Goal: Task Accomplishment & Management: Complete application form

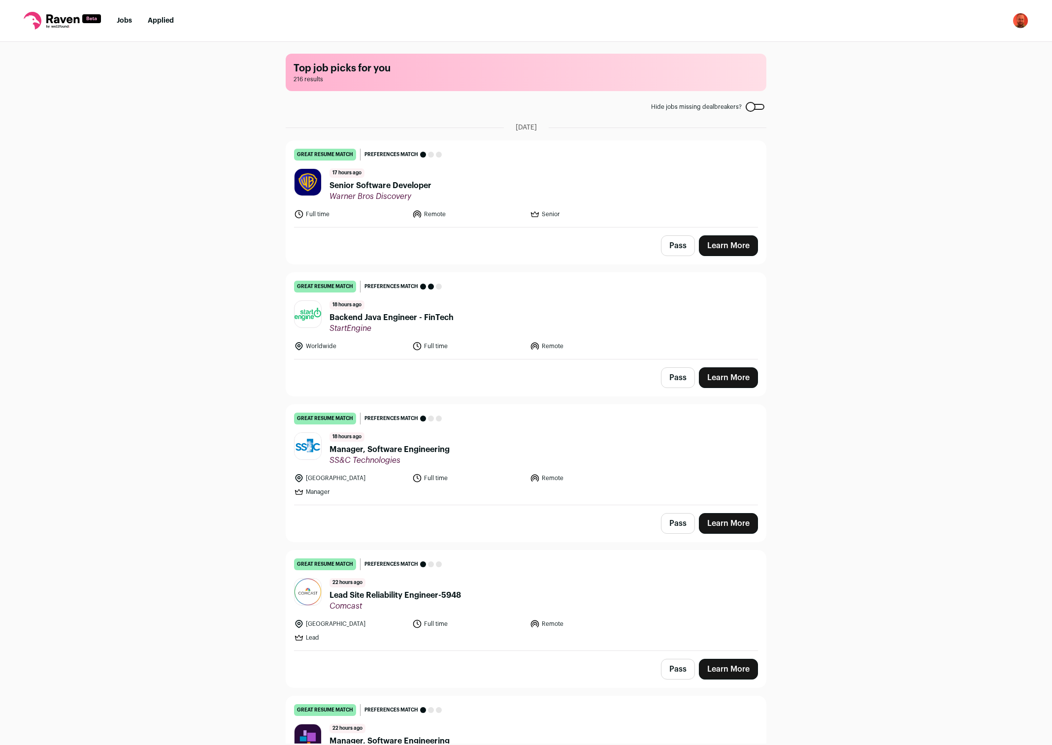
scroll to position [1821, 0]
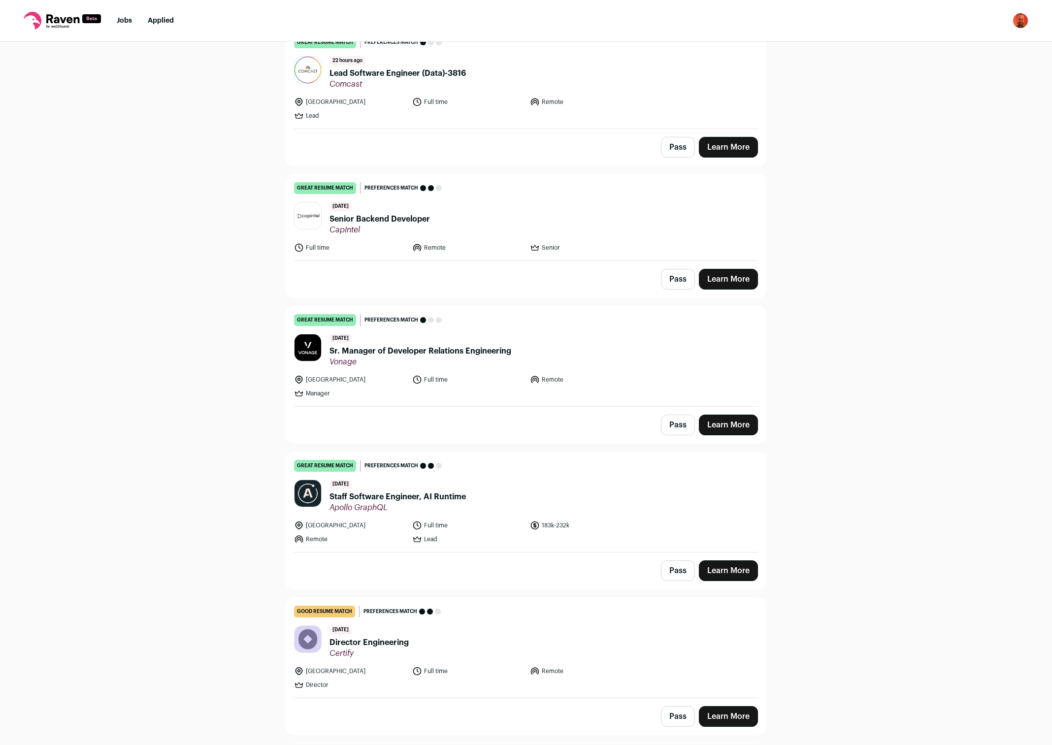
click at [118, 26] on nav "Jobs Applied Settings Notifications Preferences Resume Subscription FAQs Logout" at bounding box center [526, 21] width 1052 height 42
click at [125, 21] on link "Jobs" at bounding box center [124, 20] width 15 height 7
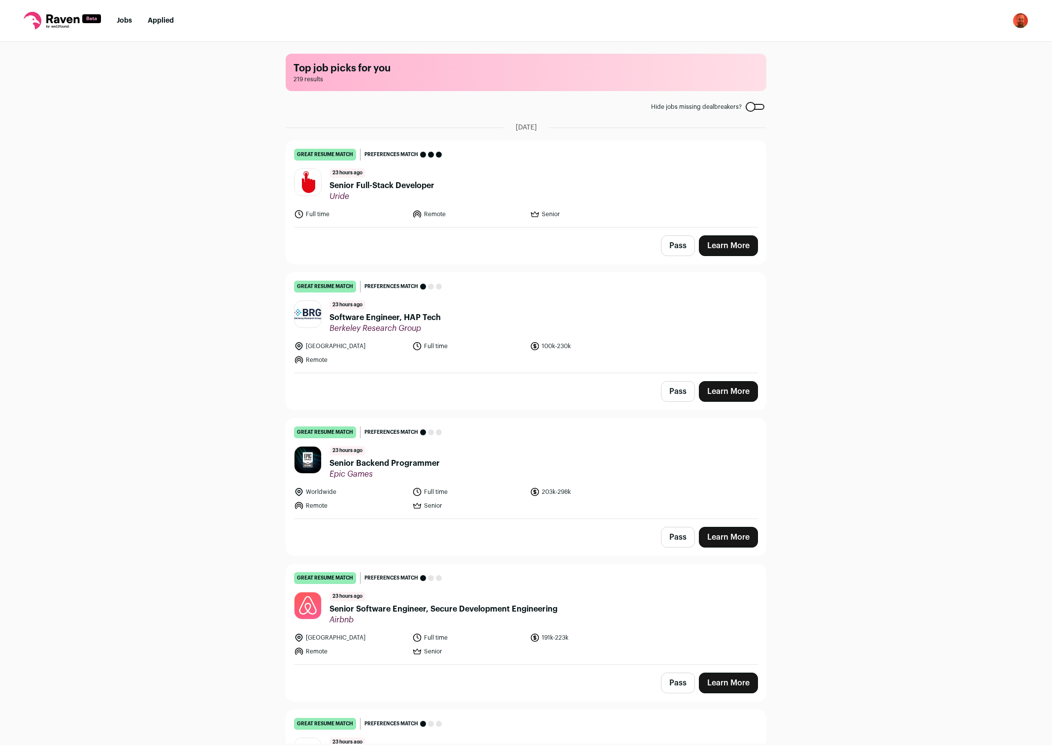
click at [680, 239] on button "Pass" at bounding box center [678, 245] width 34 height 21
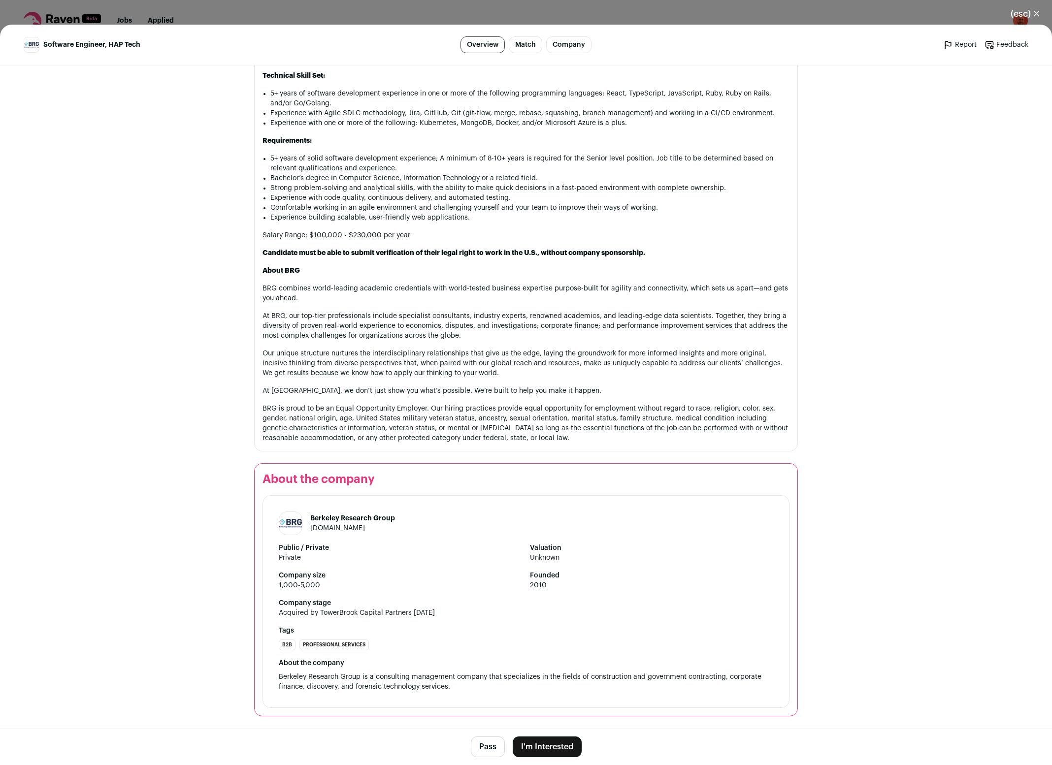
scroll to position [785, 0]
click at [500, 741] on button "Pass" at bounding box center [488, 747] width 34 height 21
click at [1037, 17] on button "(esc) ✕" at bounding box center [1025, 14] width 53 height 22
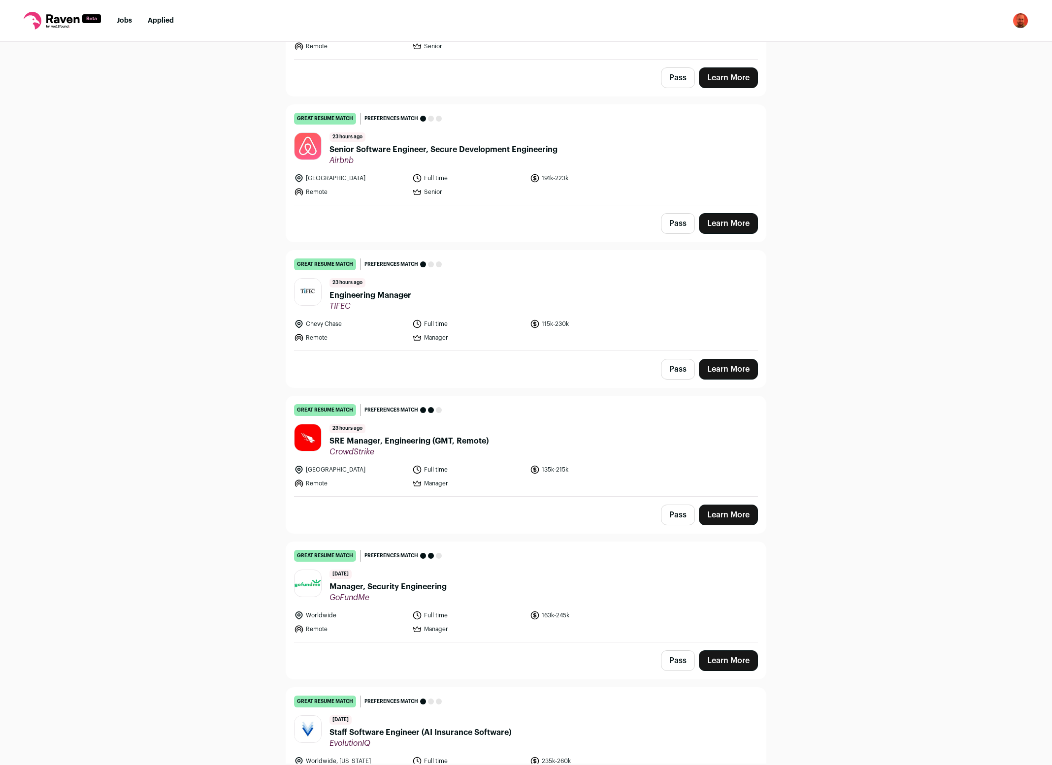
scroll to position [520, 0]
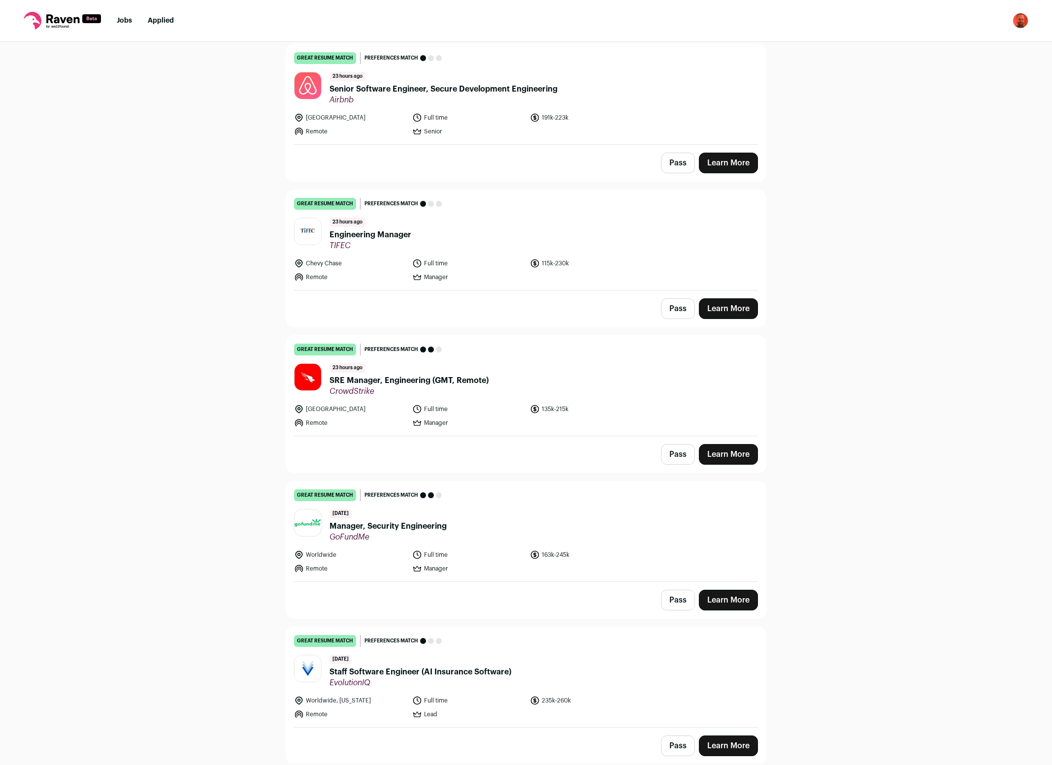
click at [676, 305] on button "Pass" at bounding box center [678, 308] width 34 height 21
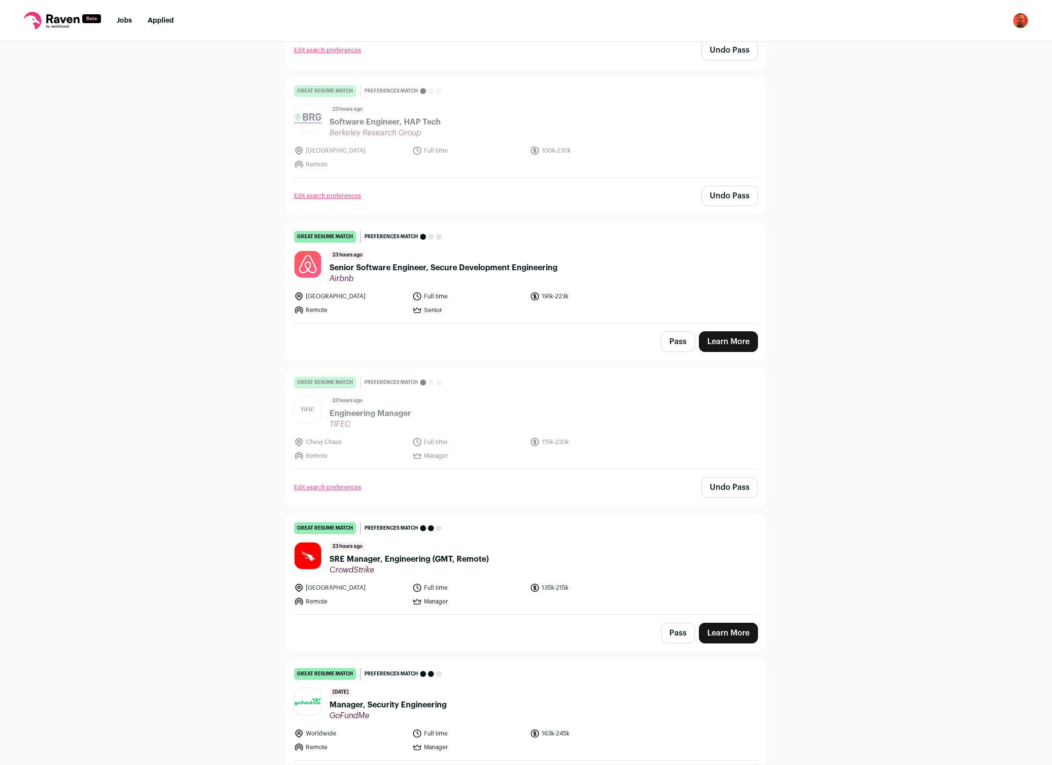
scroll to position [390, 0]
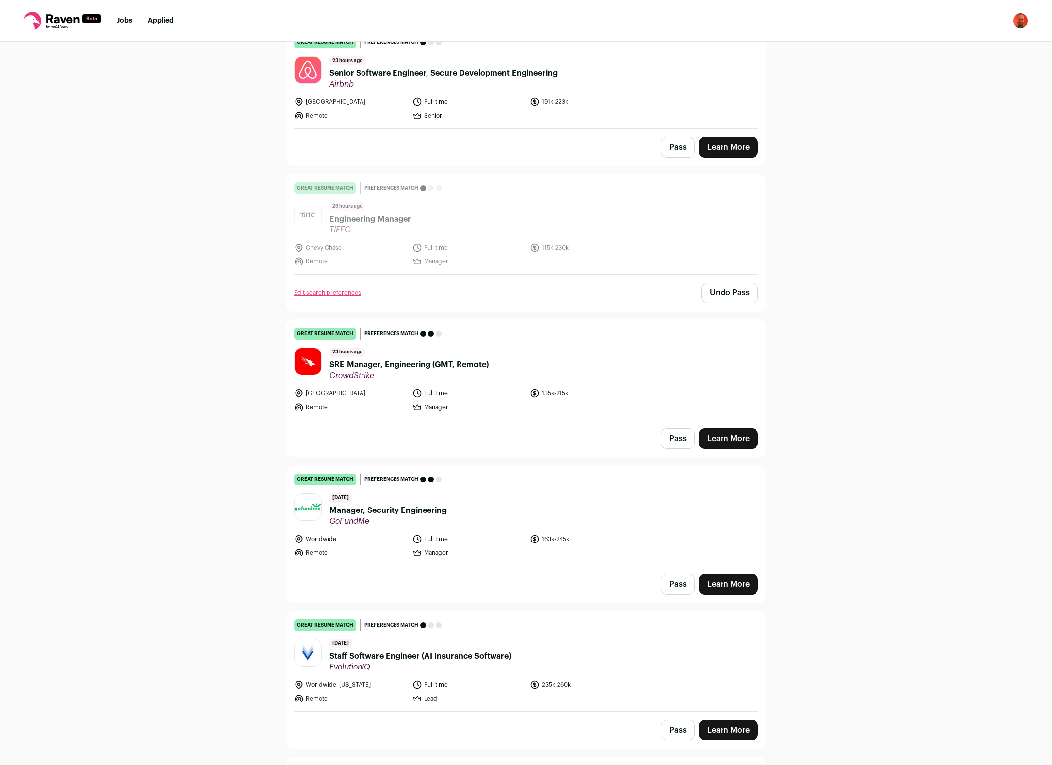
click at [685, 438] on button "Pass" at bounding box center [678, 439] width 34 height 21
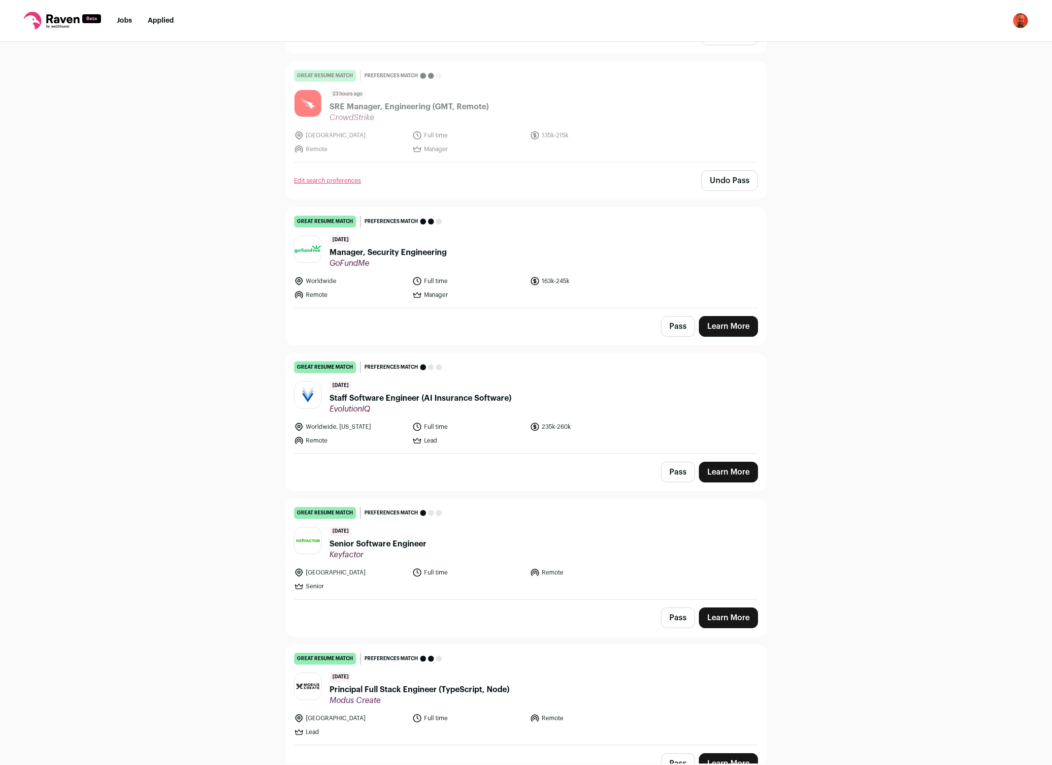
scroll to position [650, 0]
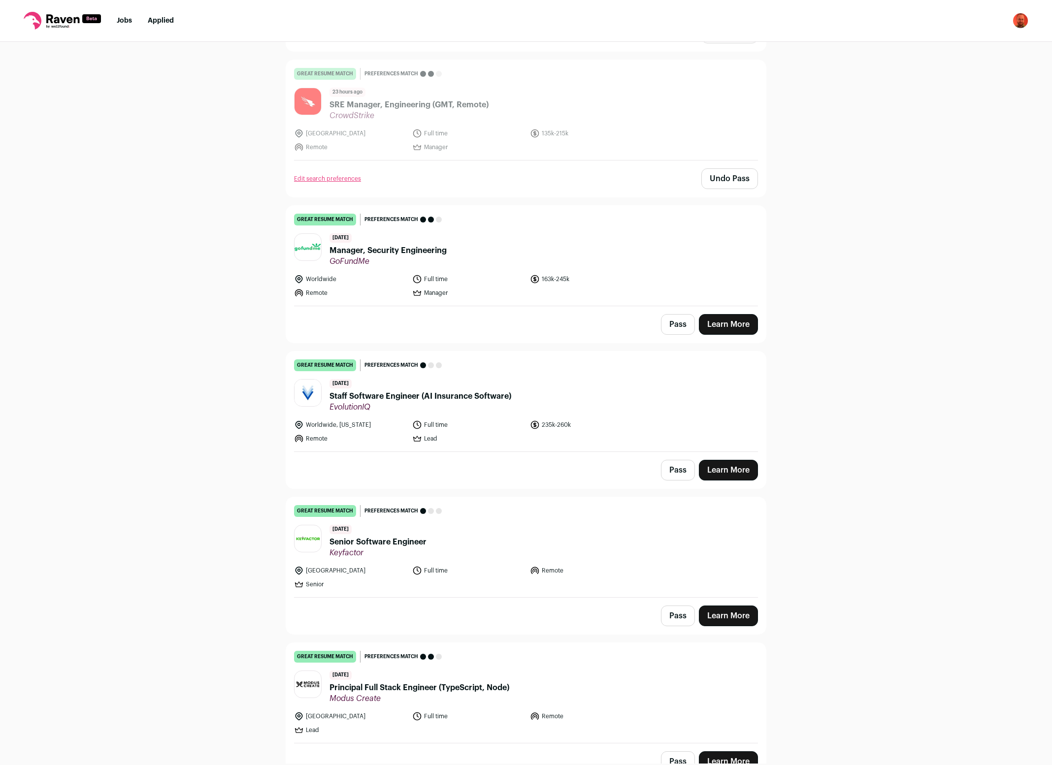
click at [668, 326] on button "Pass" at bounding box center [678, 324] width 34 height 21
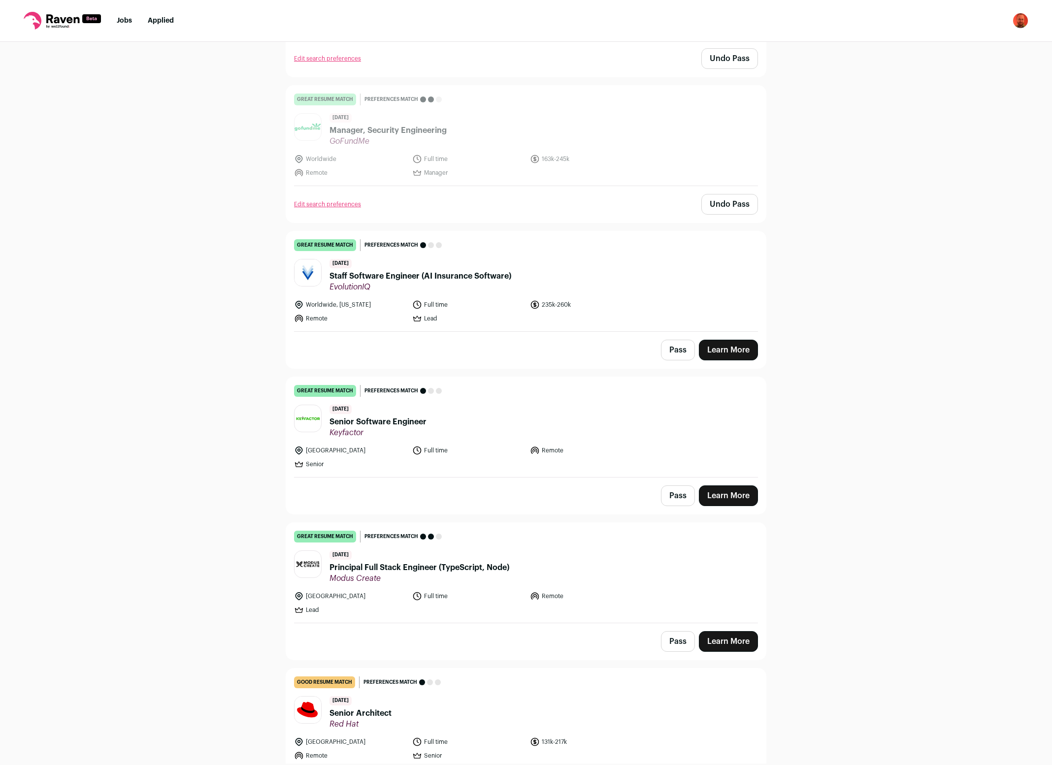
scroll to position [780, 0]
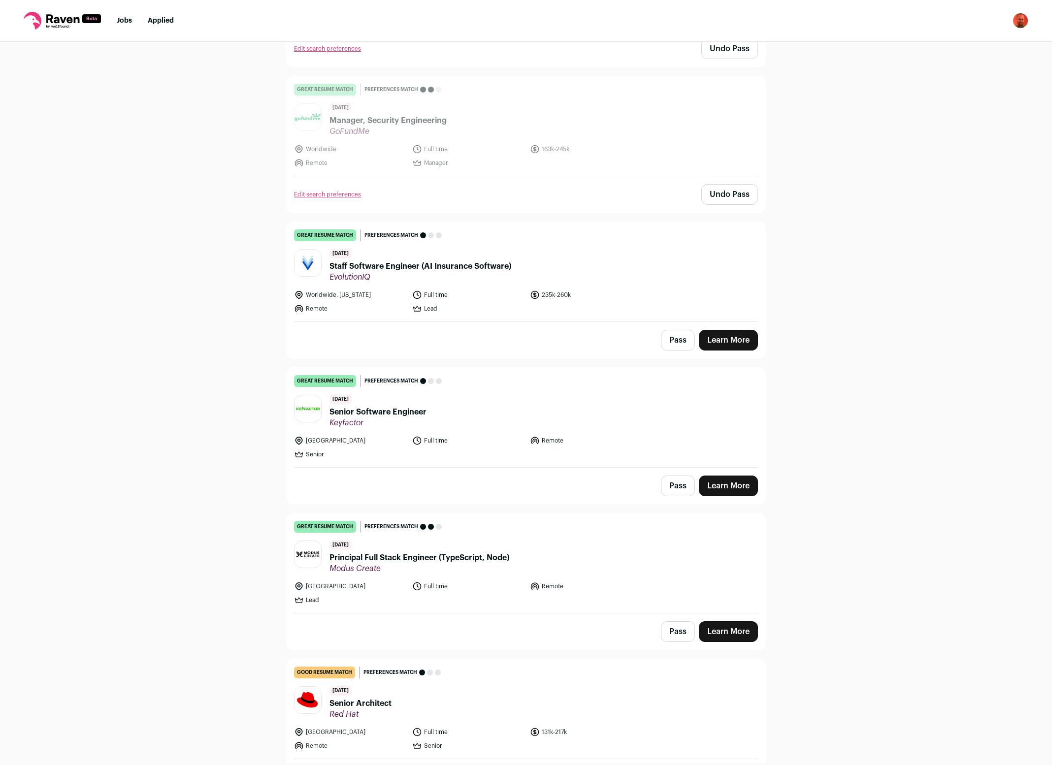
click at [681, 488] on button "Pass" at bounding box center [678, 486] width 34 height 21
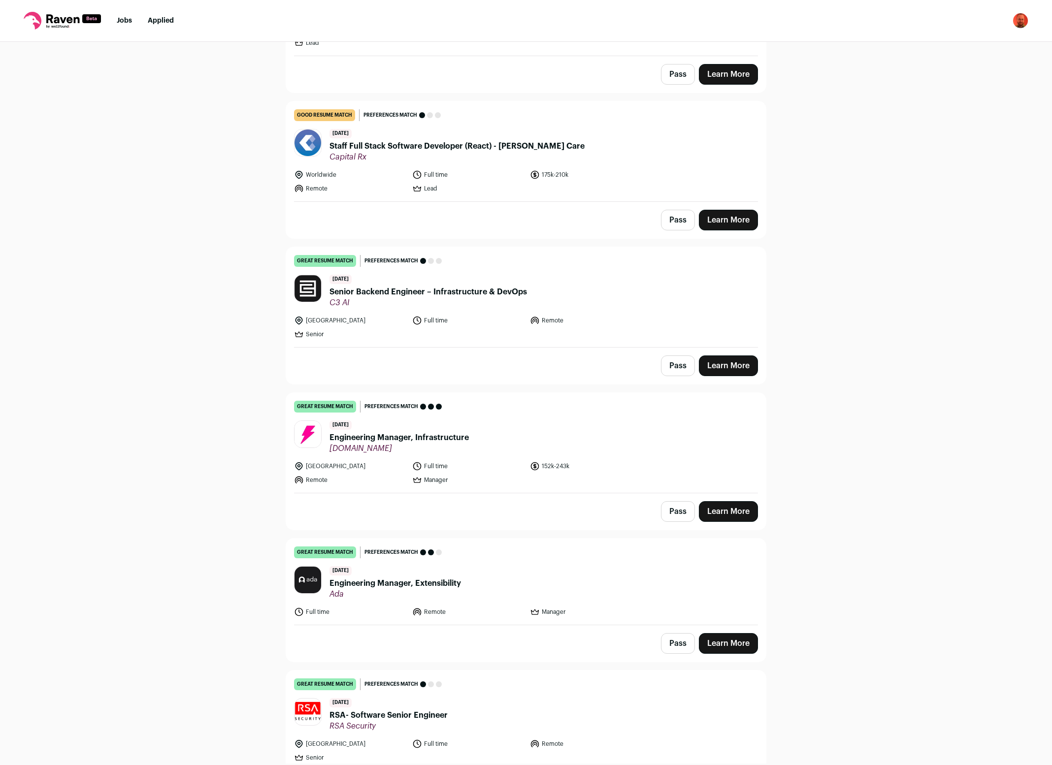
scroll to position [1821, 0]
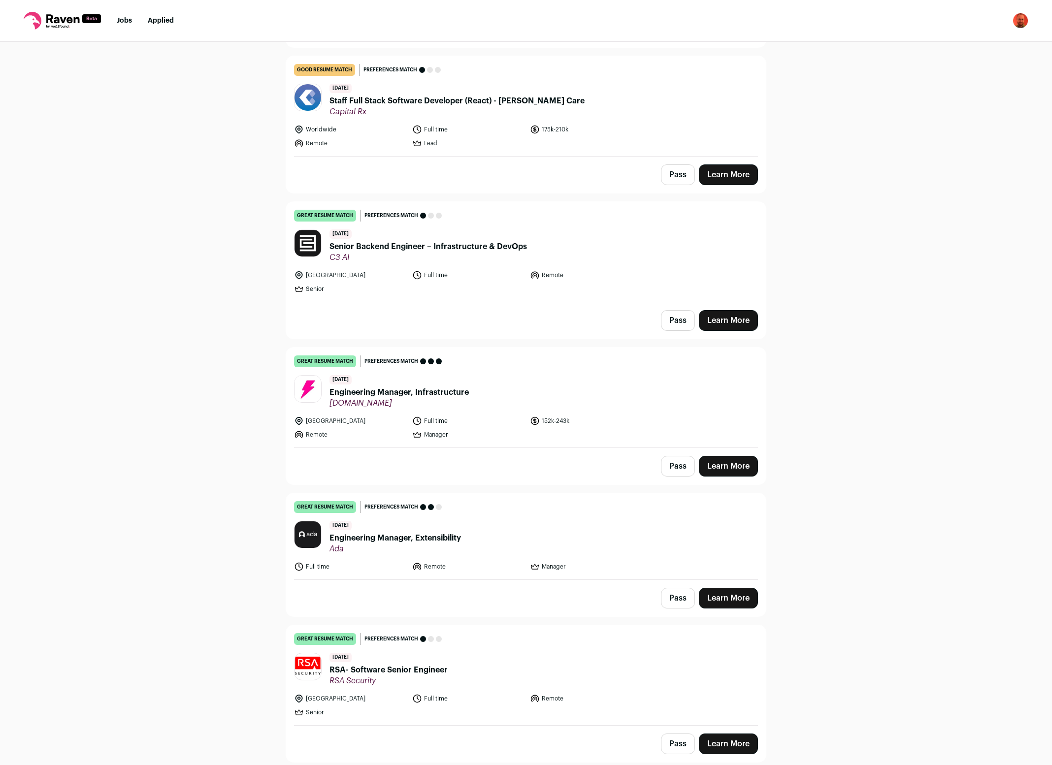
click at [684, 320] on button "Pass" at bounding box center [678, 320] width 34 height 21
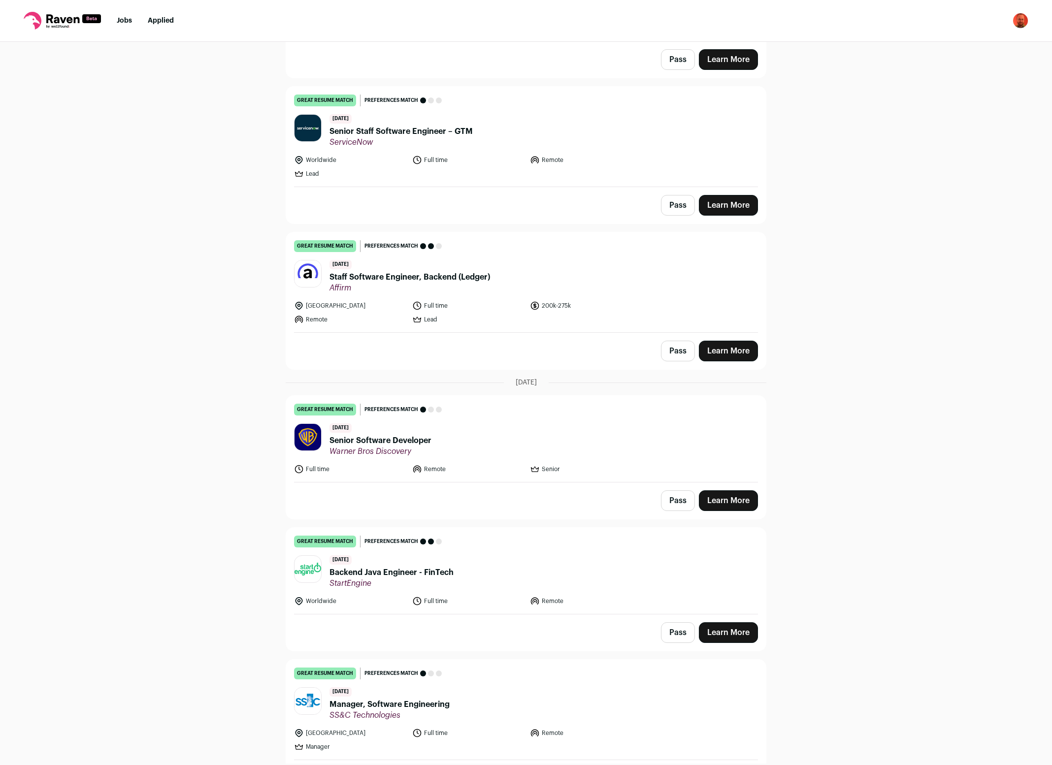
scroll to position [3316, 0]
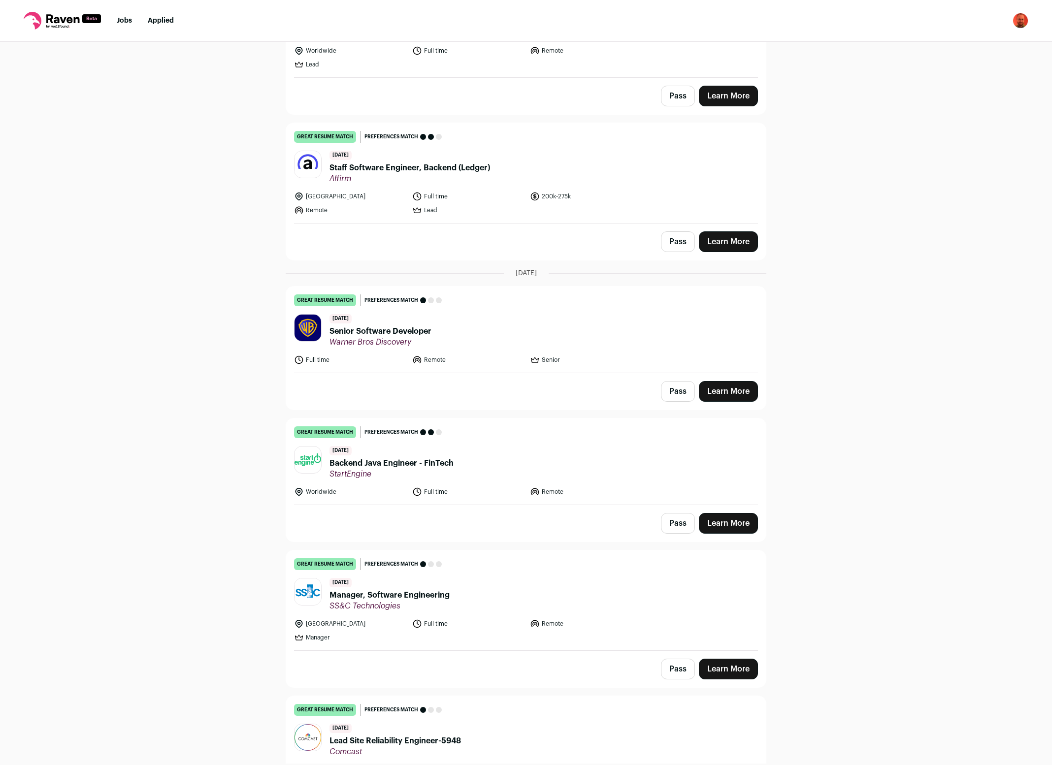
click at [682, 529] on button "Pass" at bounding box center [678, 523] width 34 height 21
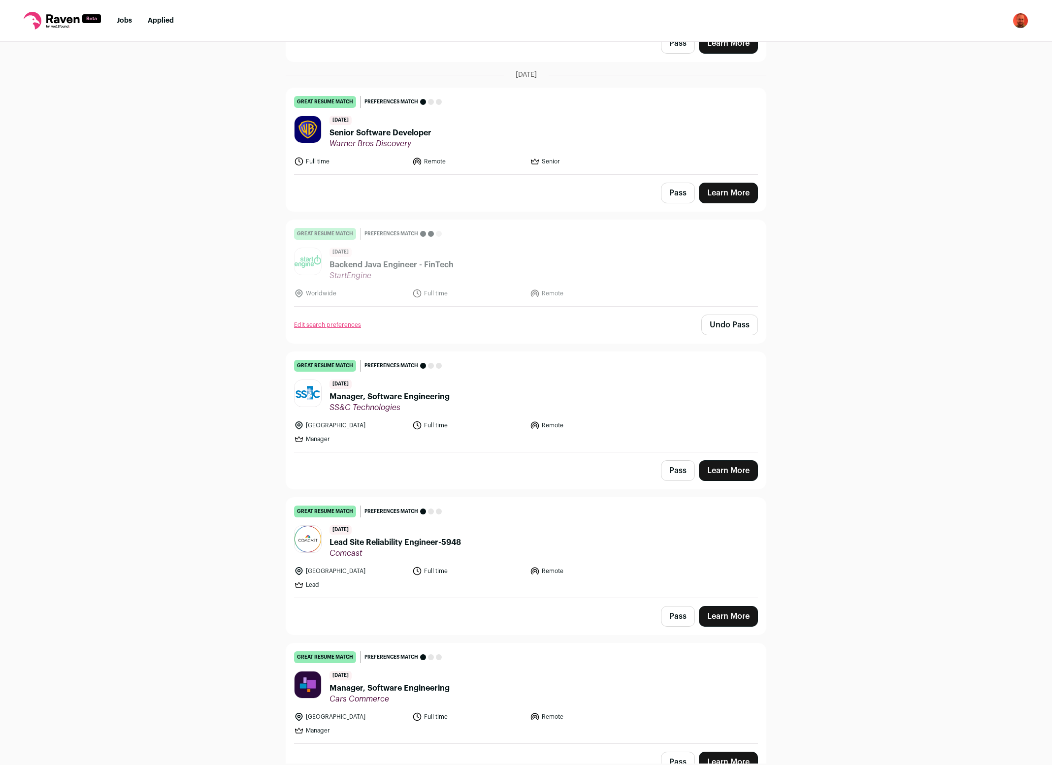
scroll to position [3576, 0]
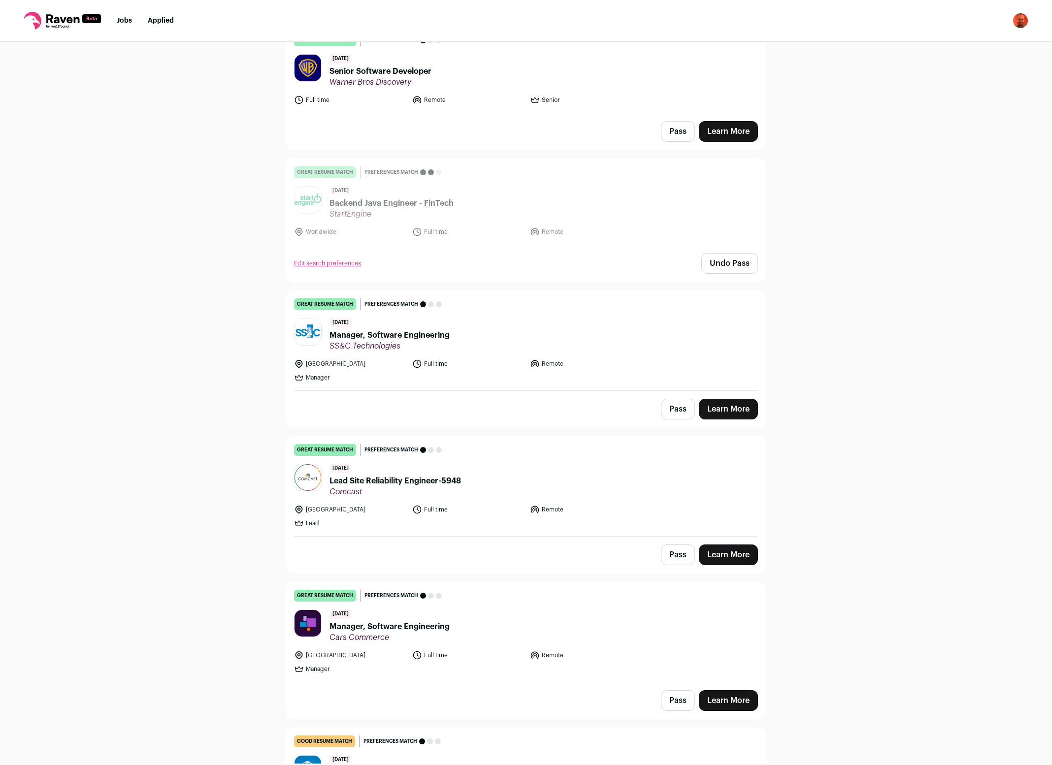
click at [677, 410] on button "Pass" at bounding box center [678, 409] width 34 height 21
click at [678, 560] on button "Pass" at bounding box center [678, 555] width 34 height 21
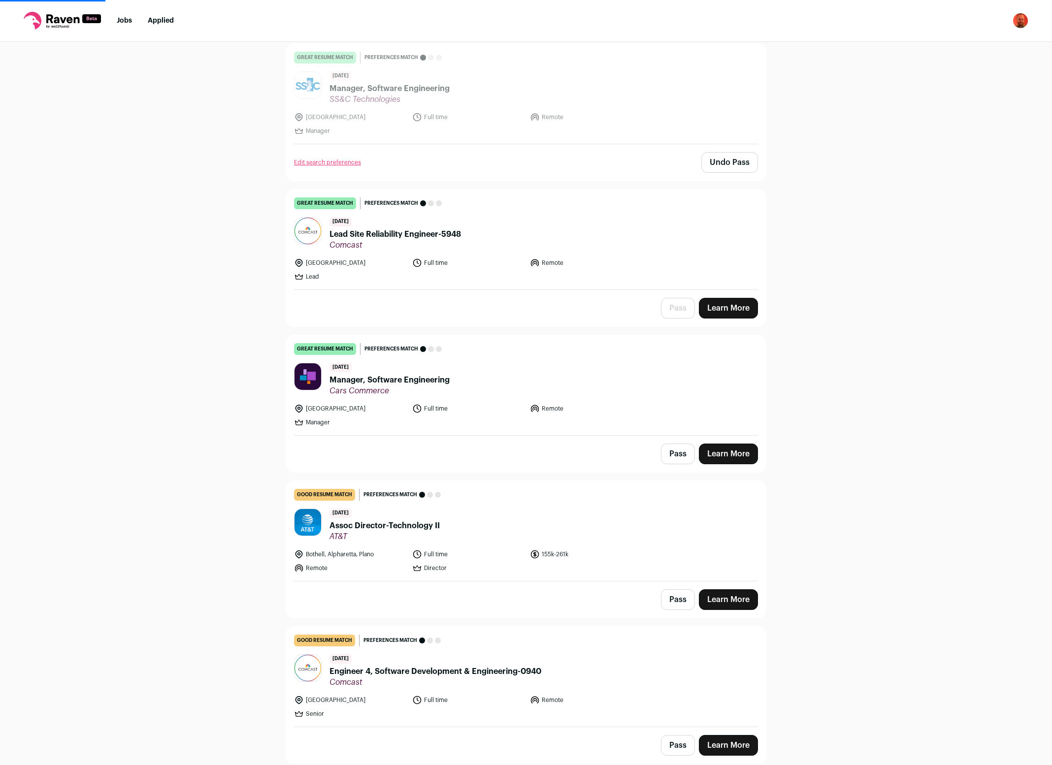
scroll to position [3901, 0]
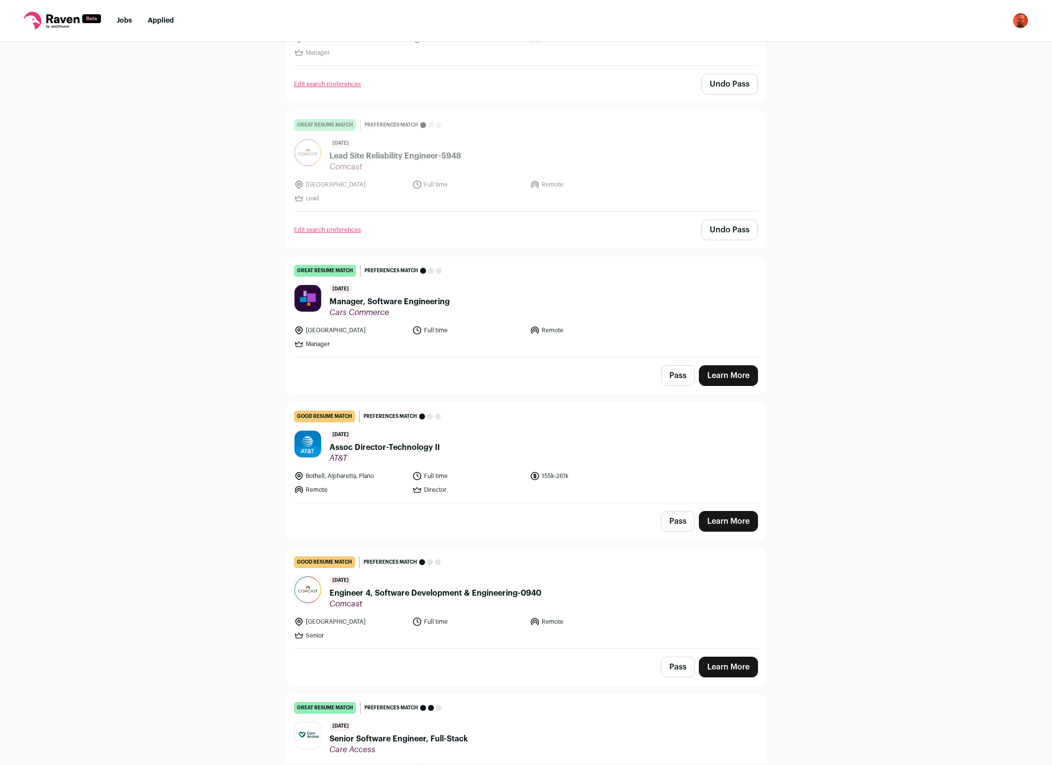
click at [688, 372] on button "Pass" at bounding box center [678, 375] width 34 height 21
click at [679, 522] on button "Pass" at bounding box center [678, 521] width 34 height 21
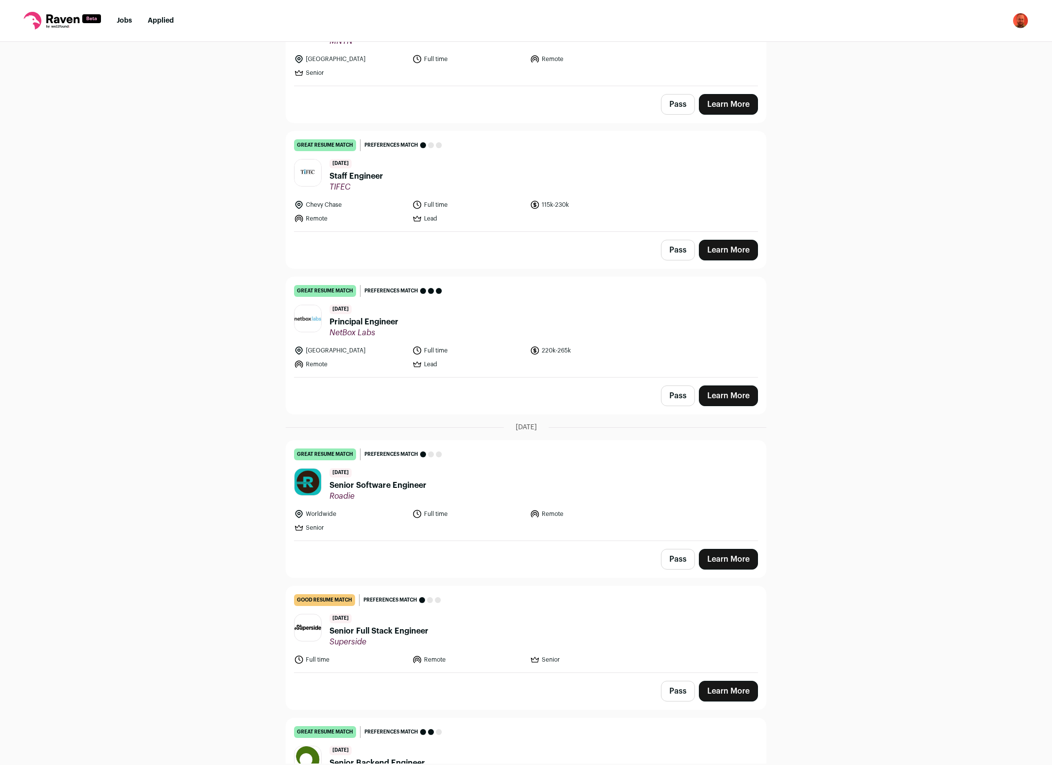
scroll to position [6632, 0]
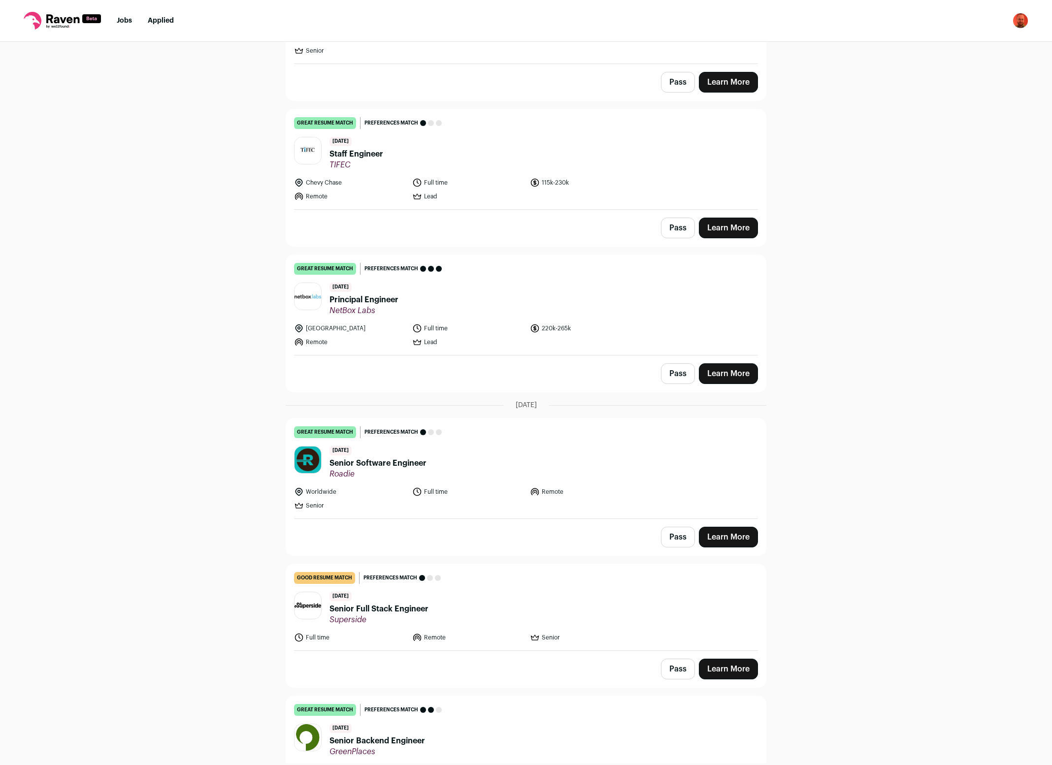
click at [680, 538] on button "Pass" at bounding box center [678, 537] width 34 height 21
click at [677, 668] on button "Pass" at bounding box center [678, 669] width 34 height 21
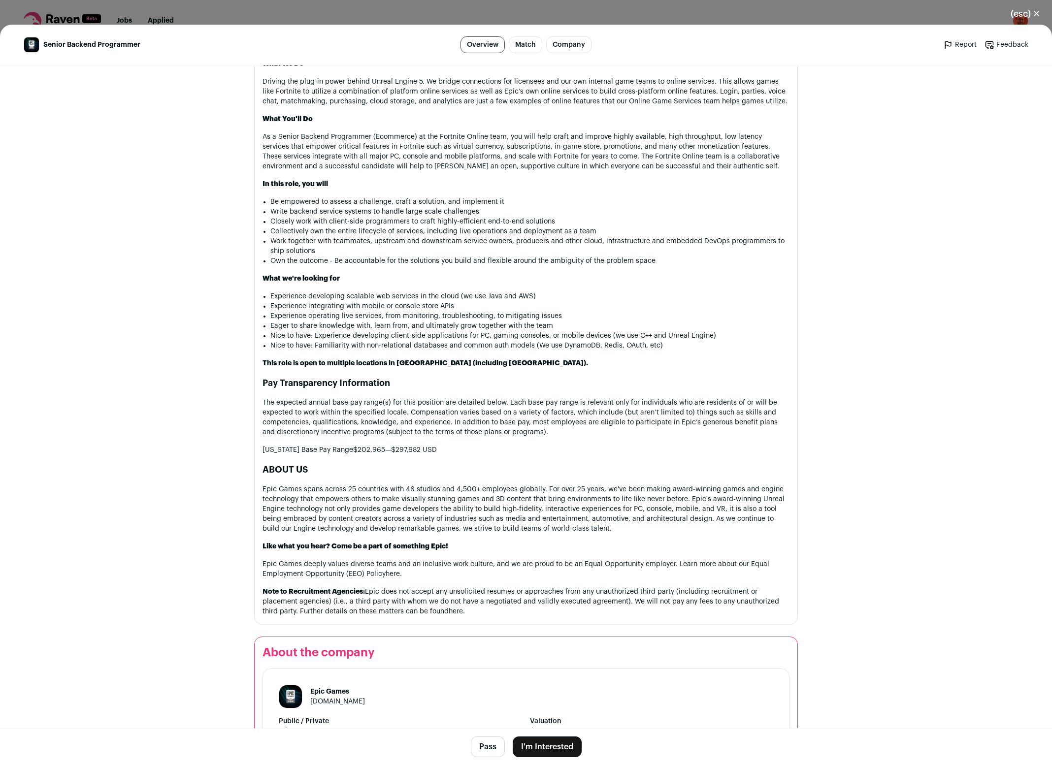
scroll to position [715, 0]
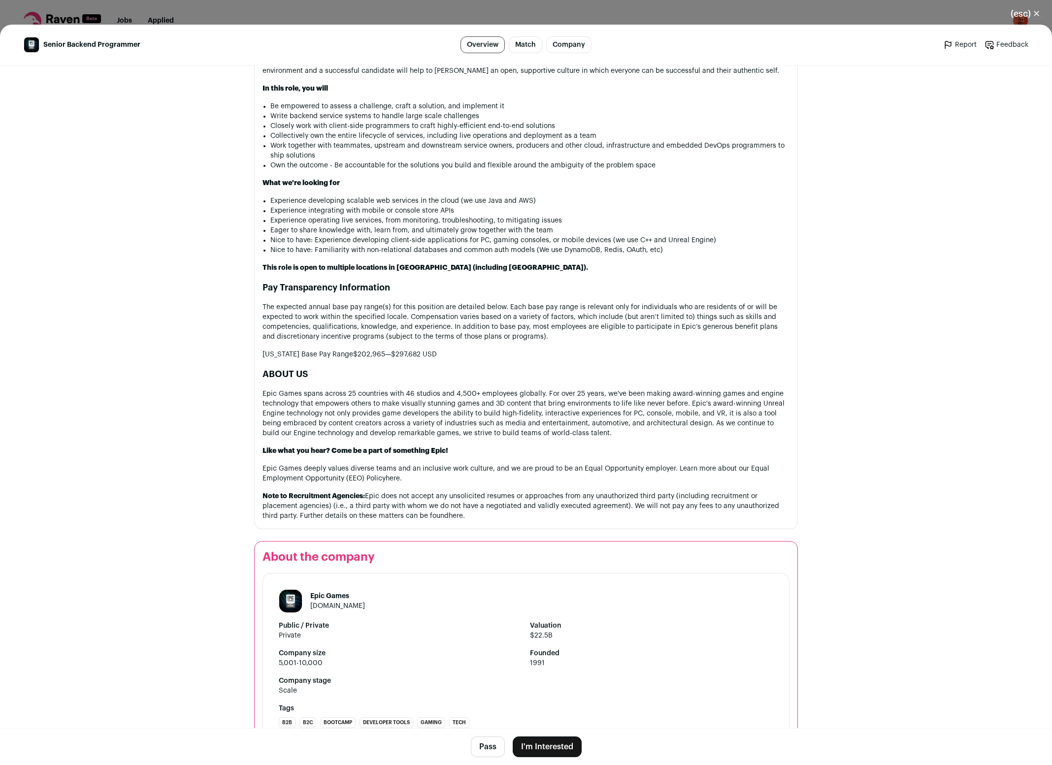
click at [562, 743] on button "I'm Interested" at bounding box center [547, 747] width 69 height 21
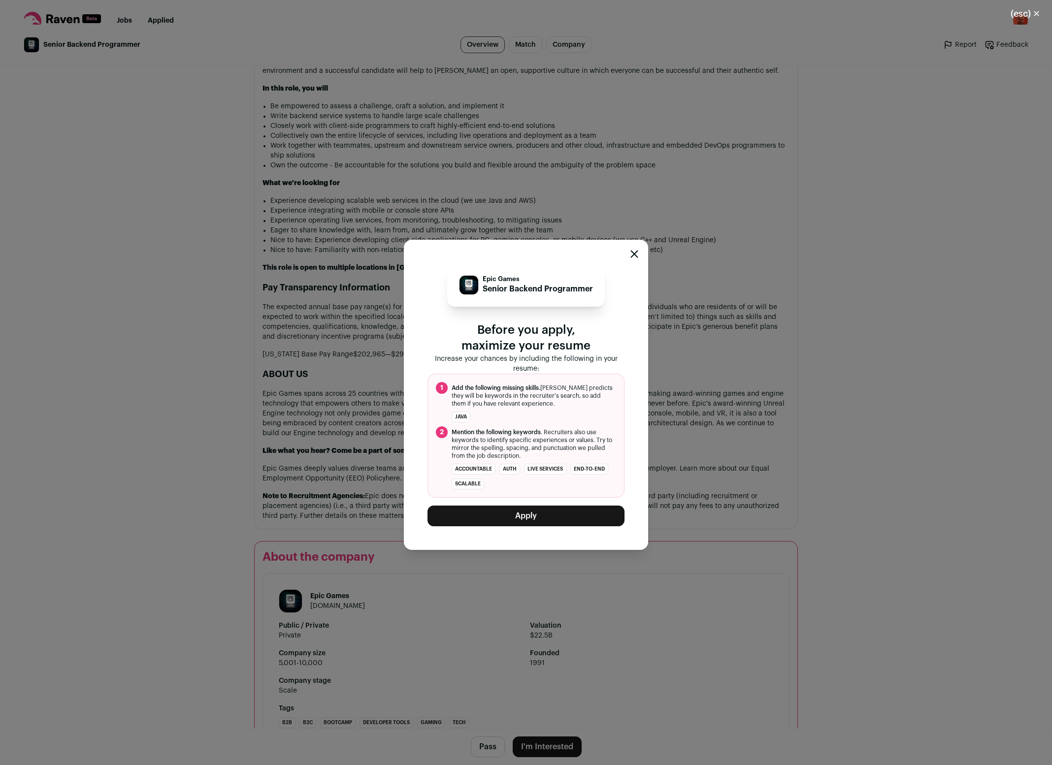
click at [560, 516] on button "Apply" at bounding box center [526, 516] width 197 height 21
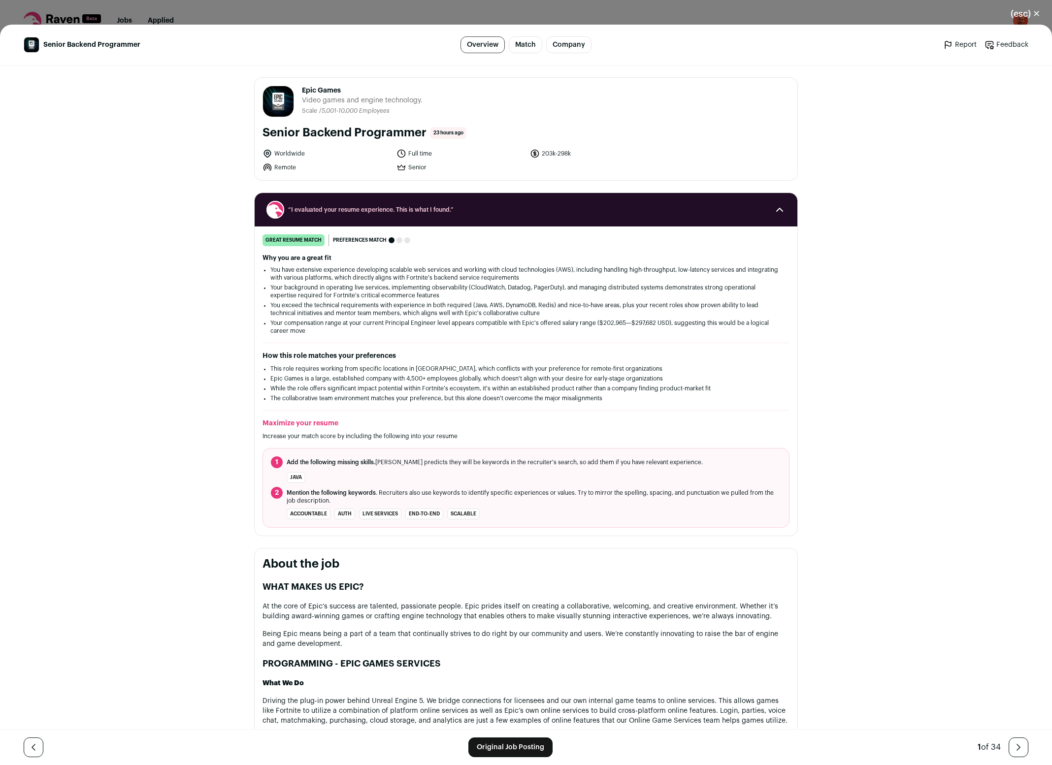
click at [1037, 17] on button "(esc) ✕" at bounding box center [1025, 14] width 53 height 22
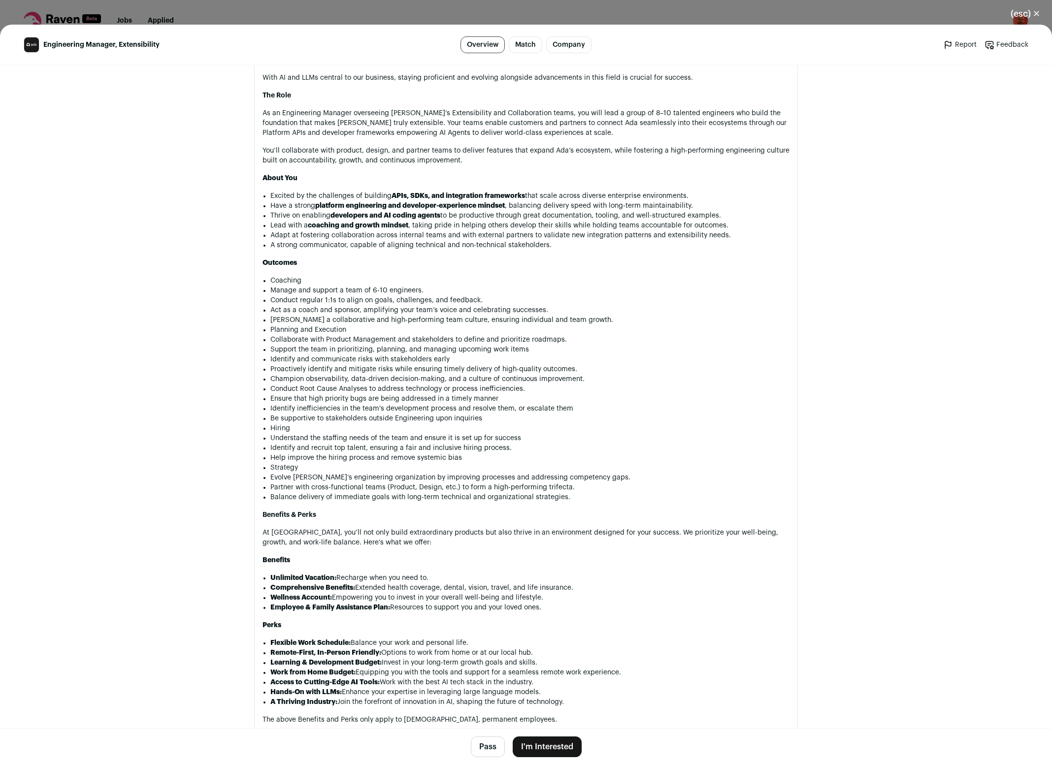
scroll to position [715, 0]
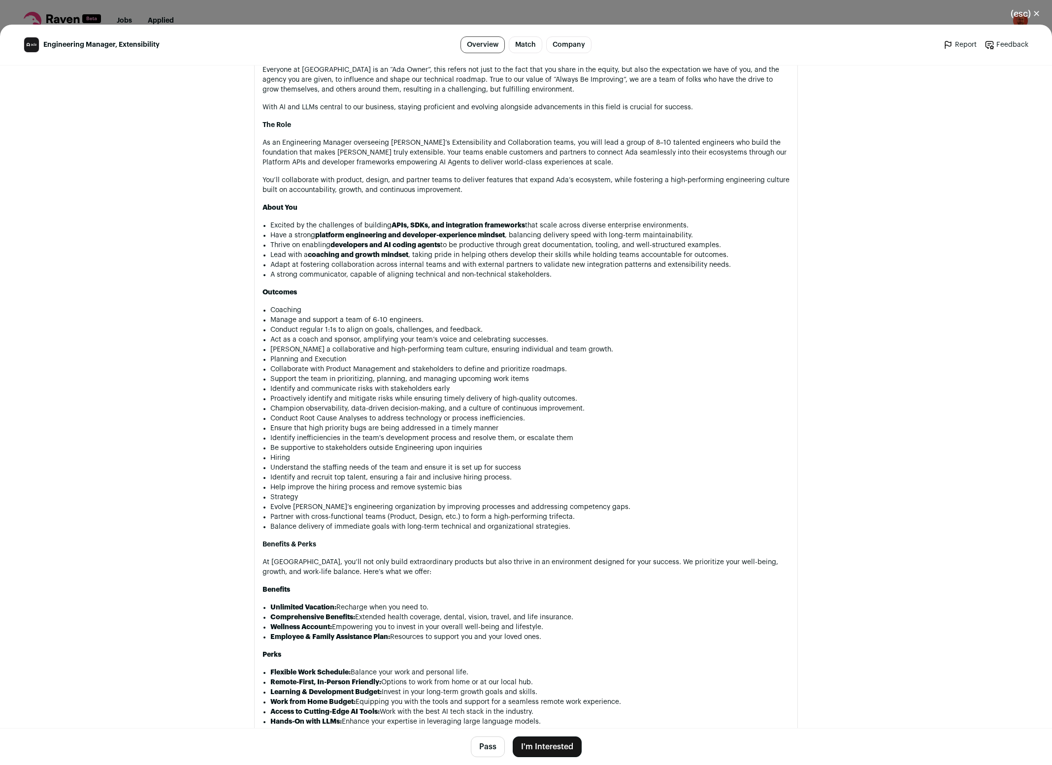
drag, startPoint x: 837, startPoint y: 279, endPoint x: 770, endPoint y: 283, distance: 67.6
click at [835, 288] on main "Engineering Manager, Extensibility Overview Match Company Report Feedback Repor…" at bounding box center [526, 395] width 1052 height 741
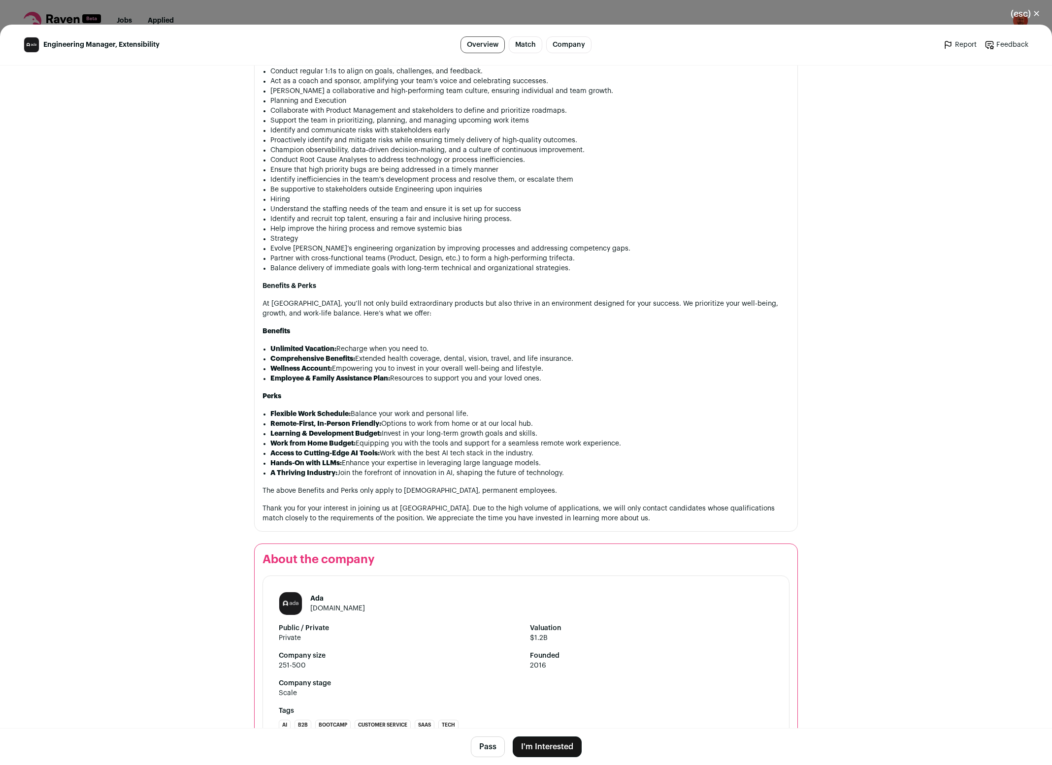
scroll to position [1089, 0]
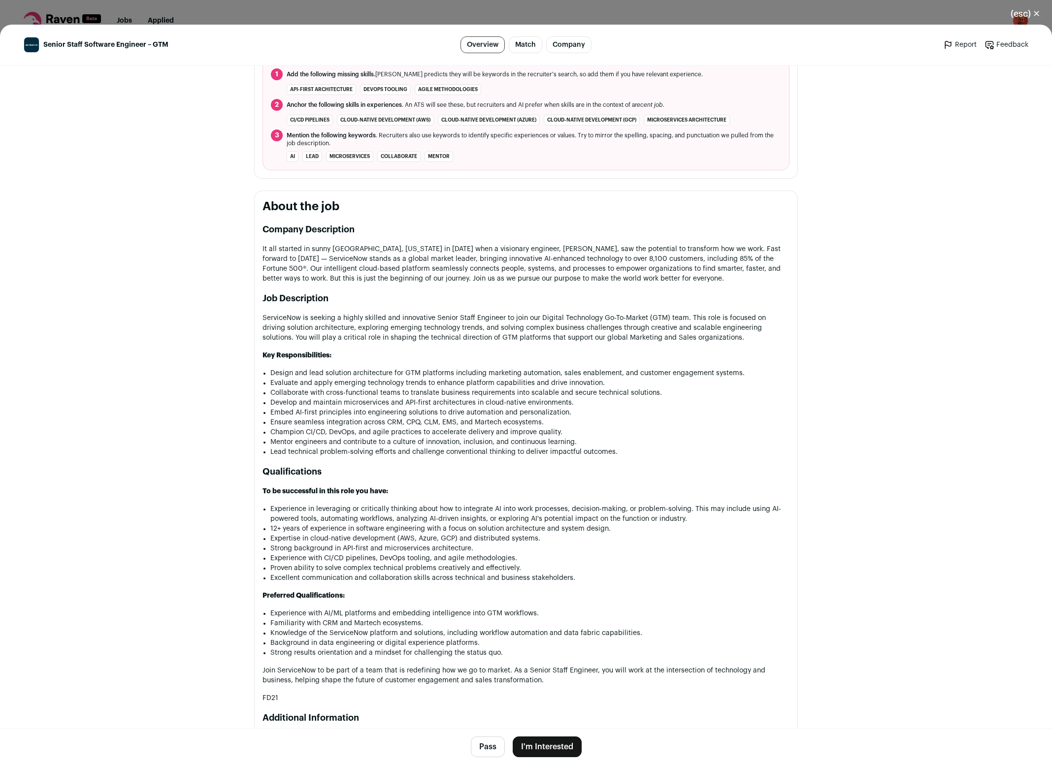
scroll to position [390, 0]
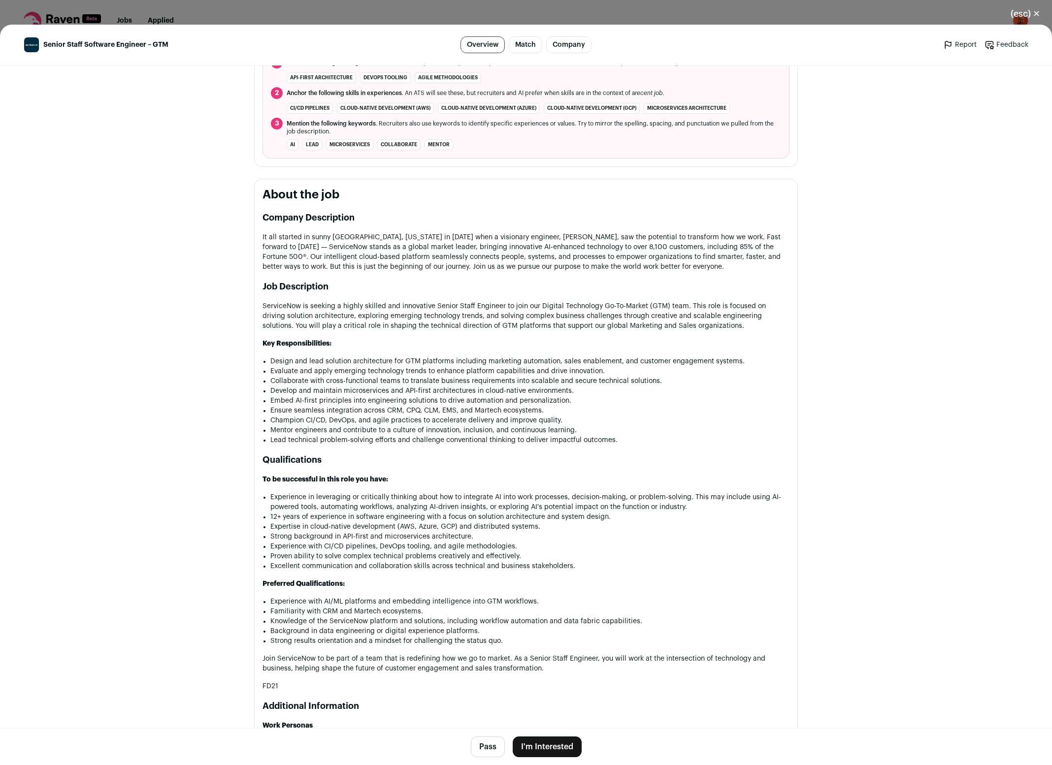
click at [482, 747] on button "Pass" at bounding box center [488, 747] width 34 height 21
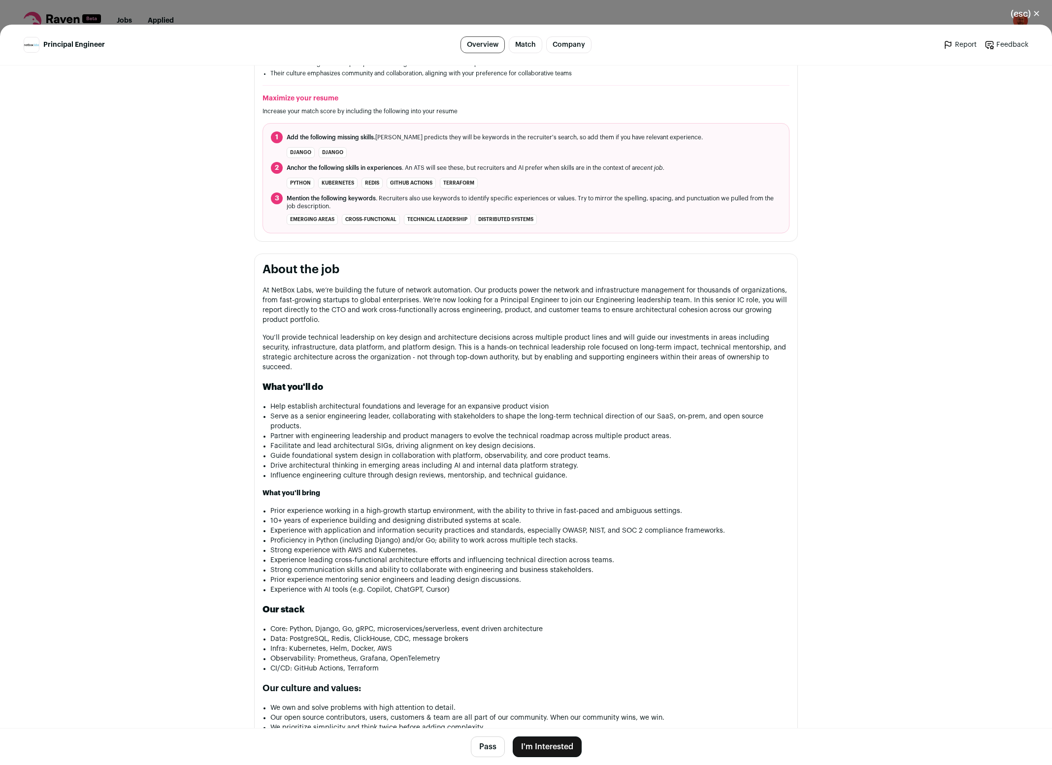
scroll to position [390, 0]
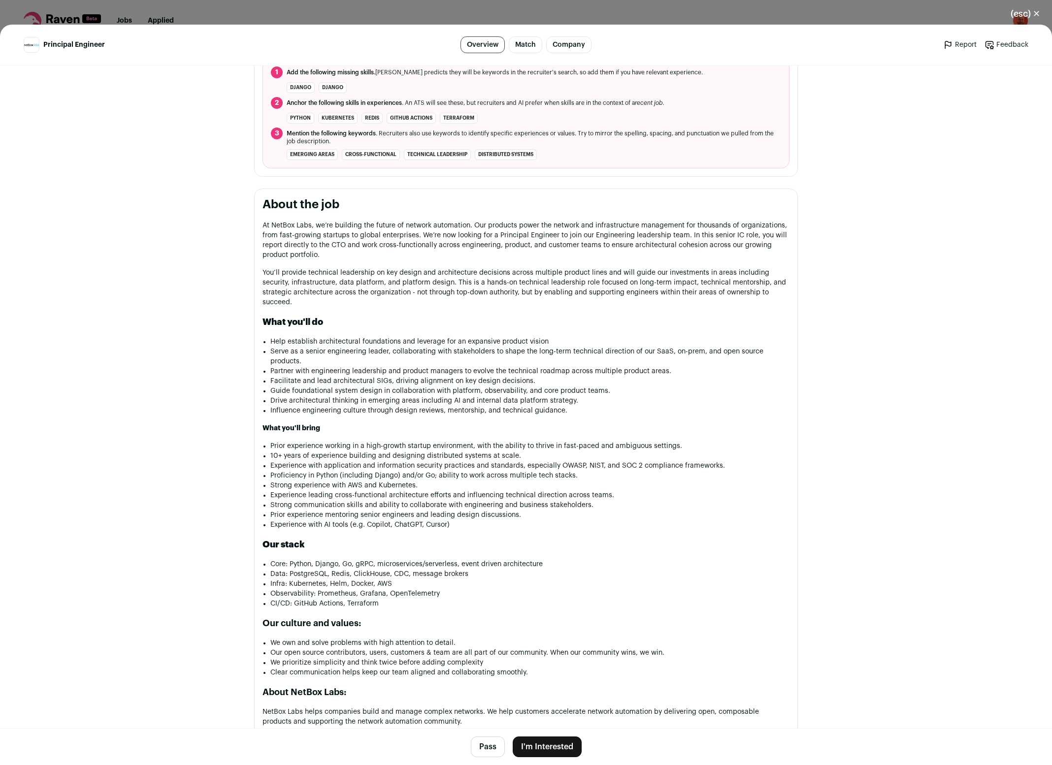
click at [478, 742] on button "Pass" at bounding box center [488, 747] width 34 height 21
